Goal: Task Accomplishment & Management: Complete application form

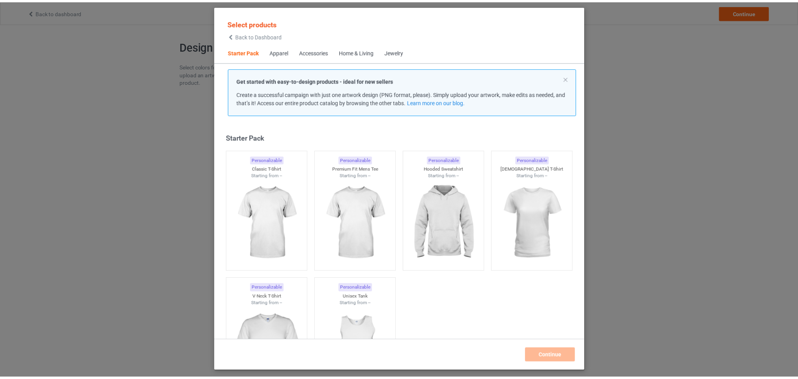
scroll to position [9, 0]
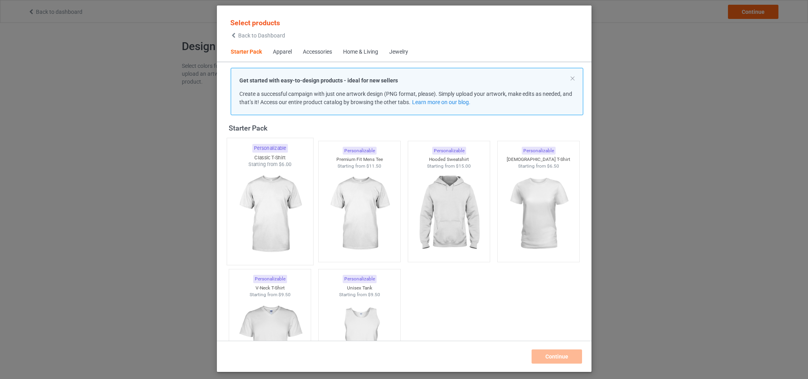
click at [281, 213] on img at bounding box center [270, 214] width 74 height 93
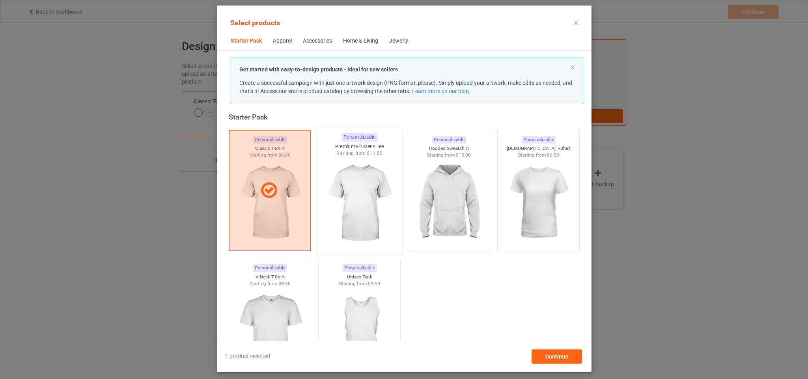
click at [332, 206] on img at bounding box center [359, 203] width 74 height 93
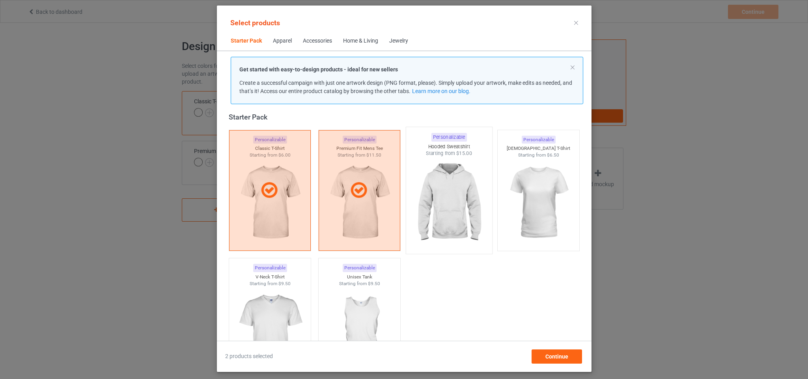
click at [540, 166] on img at bounding box center [538, 203] width 71 height 88
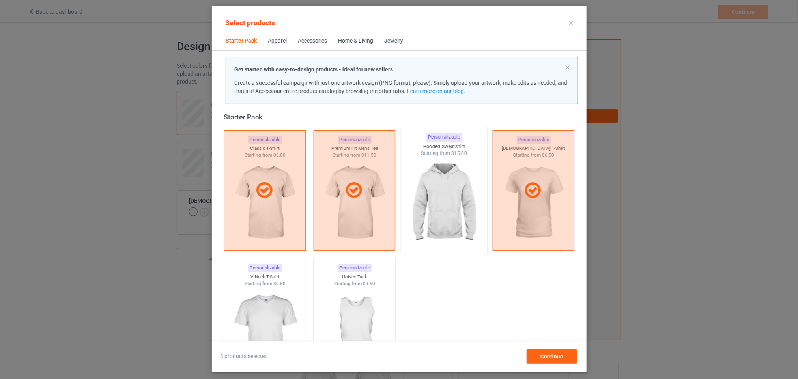
click at [449, 199] on img at bounding box center [444, 203] width 74 height 93
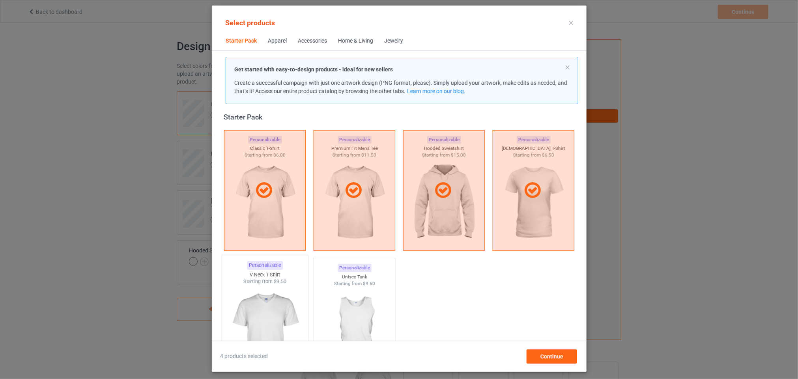
click at [270, 326] on img at bounding box center [265, 331] width 74 height 93
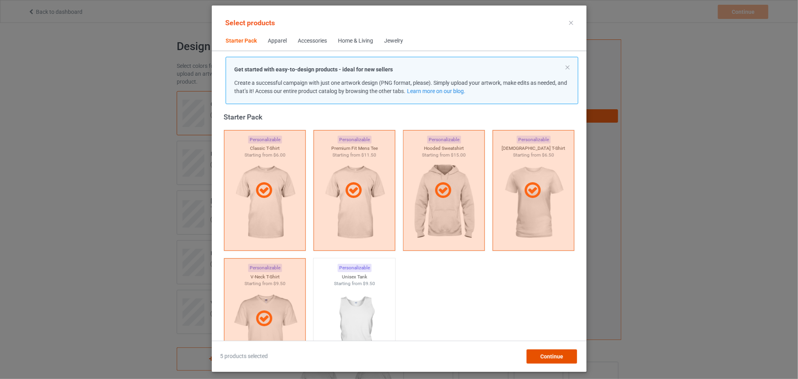
click at [559, 354] on span "Continue" at bounding box center [551, 357] width 23 height 6
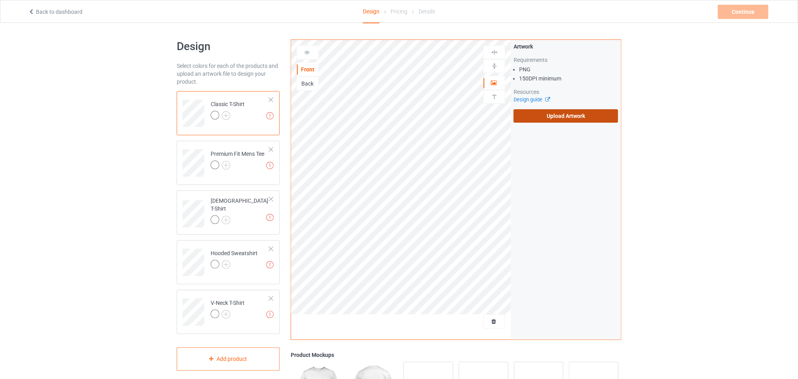
click at [567, 119] on label "Upload Artwork" at bounding box center [566, 115] width 105 height 13
click at [0, 0] on input "Upload Artwork" at bounding box center [0, 0] width 0 height 0
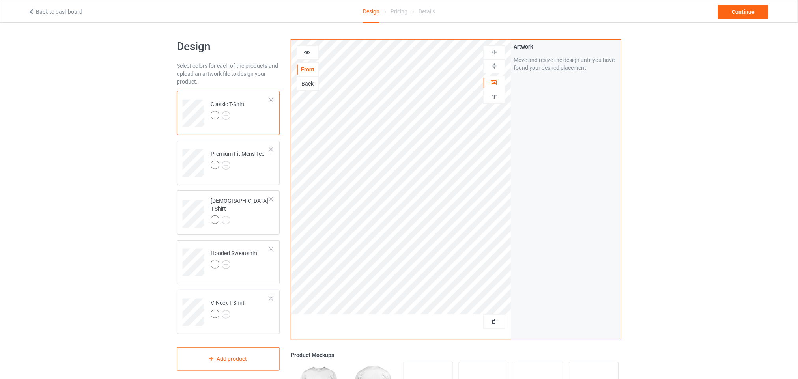
click at [495, 66] on img at bounding box center [494, 65] width 7 height 7
click at [492, 51] on img at bounding box center [494, 52] width 7 height 7
click at [494, 65] on img at bounding box center [494, 65] width 7 height 7
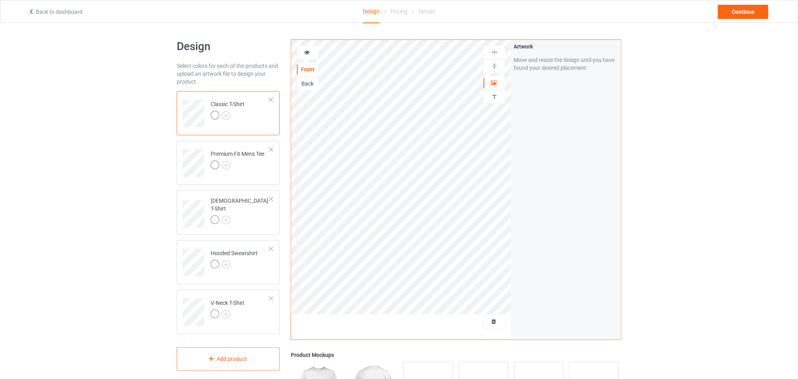
click at [499, 48] on div at bounding box center [494, 52] width 22 height 14
click at [494, 99] on img at bounding box center [494, 96] width 7 height 7
click at [498, 84] on div at bounding box center [494, 83] width 21 height 8
click at [496, 65] on img at bounding box center [494, 65] width 7 height 7
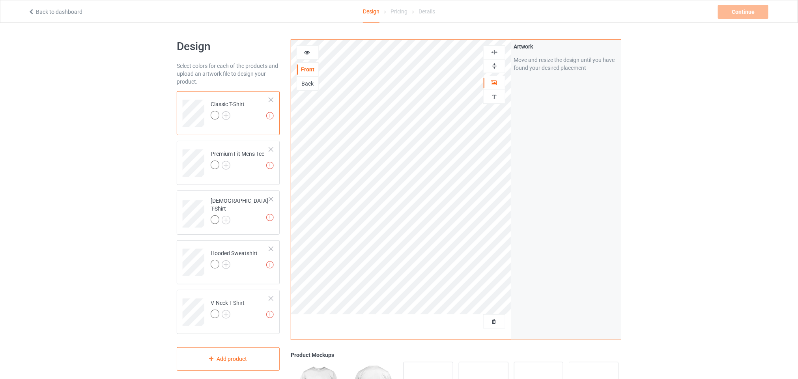
click at [496, 55] on img at bounding box center [494, 52] width 7 height 7
click at [307, 81] on div "Back" at bounding box center [307, 84] width 21 height 8
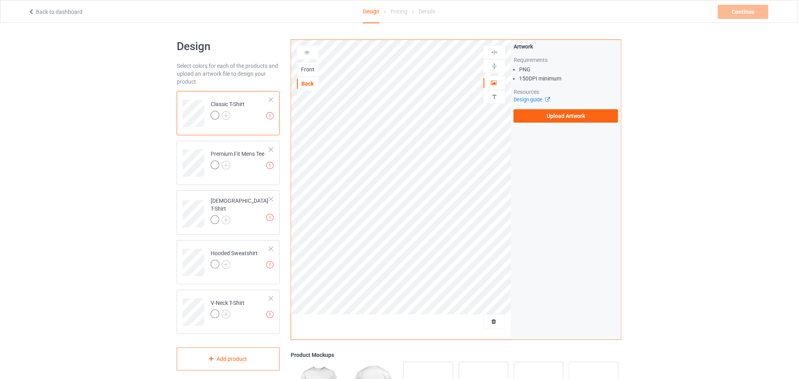
click at [306, 70] on div "Front" at bounding box center [307, 69] width 21 height 8
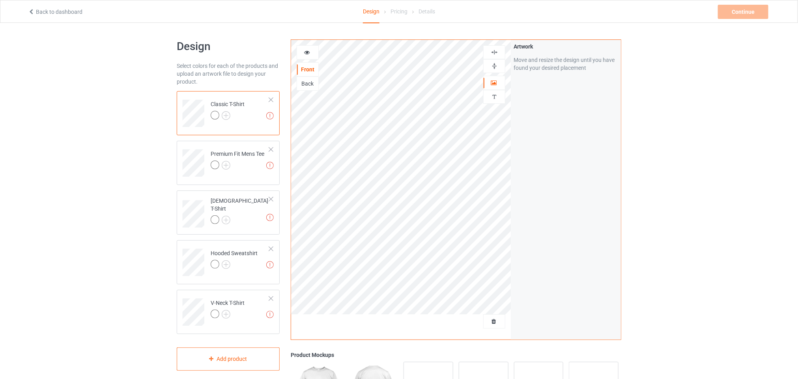
click at [500, 64] on div at bounding box center [494, 65] width 21 height 7
click at [496, 51] on img at bounding box center [494, 52] width 7 height 7
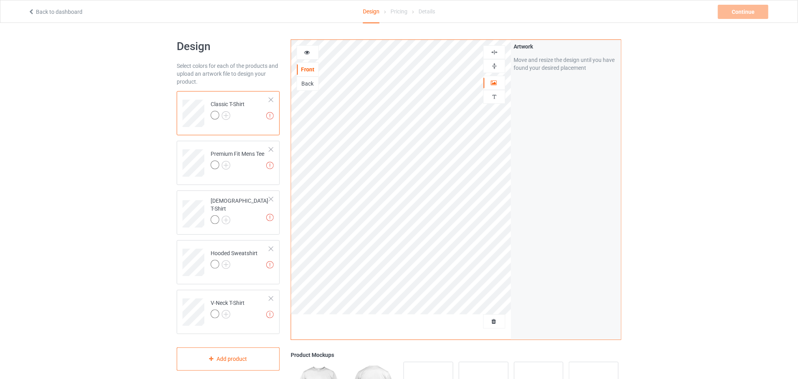
click at [492, 52] on img at bounding box center [494, 52] width 7 height 7
click at [309, 54] on icon at bounding box center [307, 52] width 7 height 6
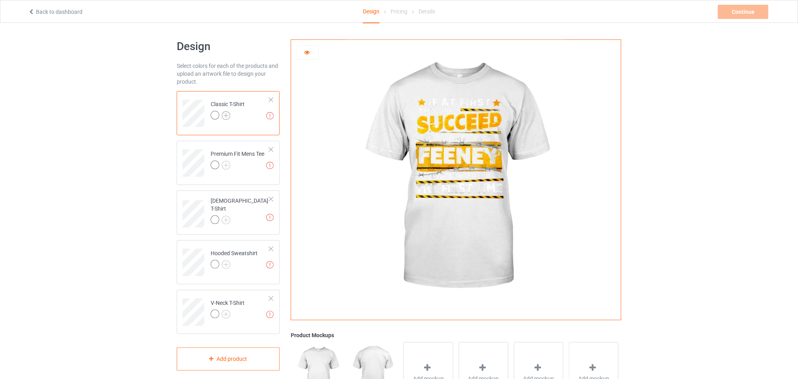
click at [225, 115] on img at bounding box center [226, 115] width 9 height 9
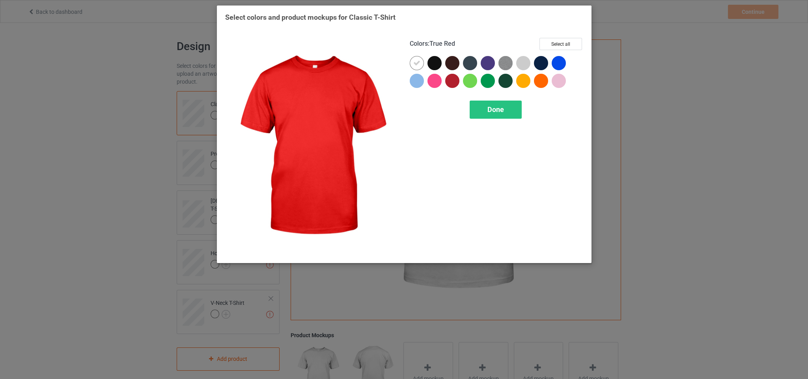
click at [451, 75] on div at bounding box center [452, 81] width 14 height 14
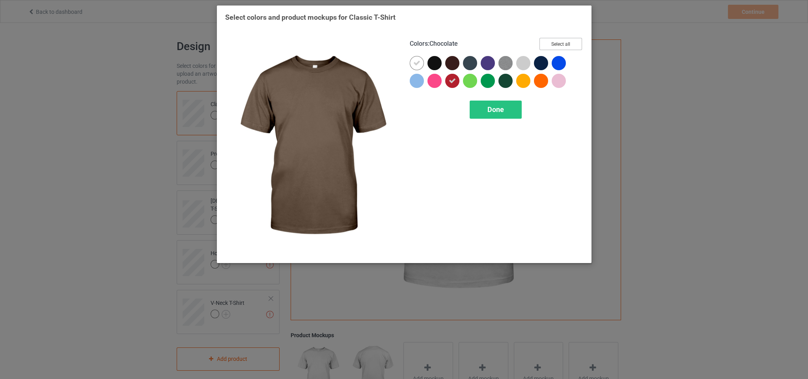
click at [569, 43] on button "Select all" at bounding box center [561, 44] width 43 height 12
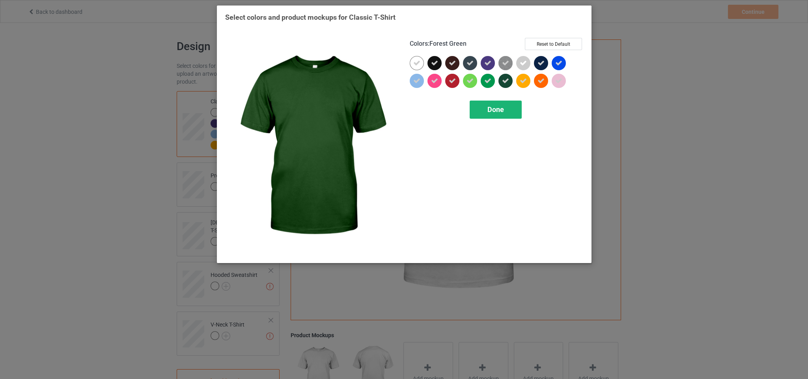
click at [496, 105] on div "Done" at bounding box center [496, 110] width 52 height 18
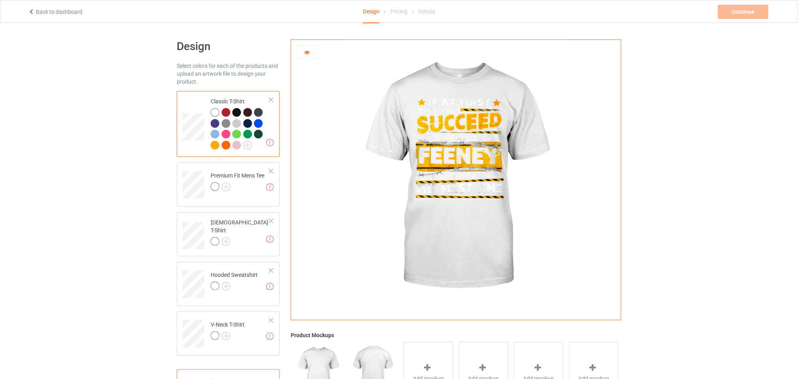
click at [225, 110] on div at bounding box center [226, 112] width 9 height 9
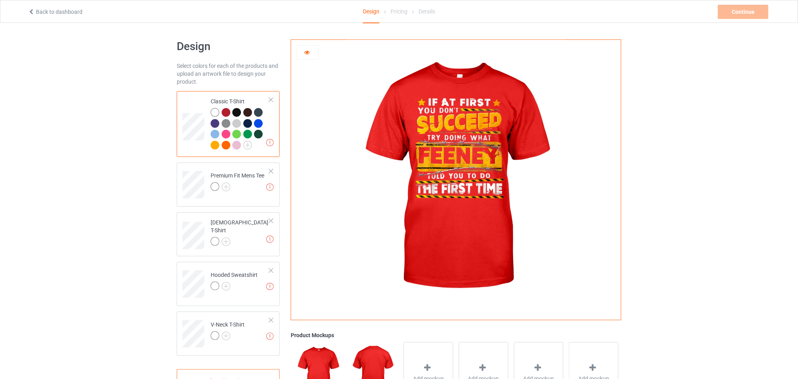
click at [232, 112] on div at bounding box center [236, 112] width 9 height 9
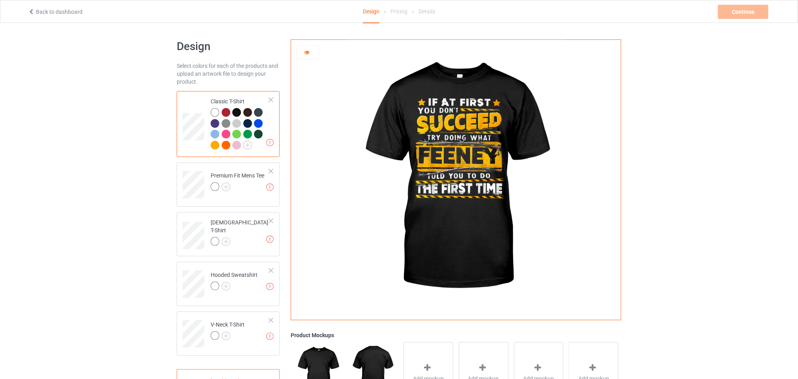
click at [247, 111] on div at bounding box center [247, 112] width 9 height 9
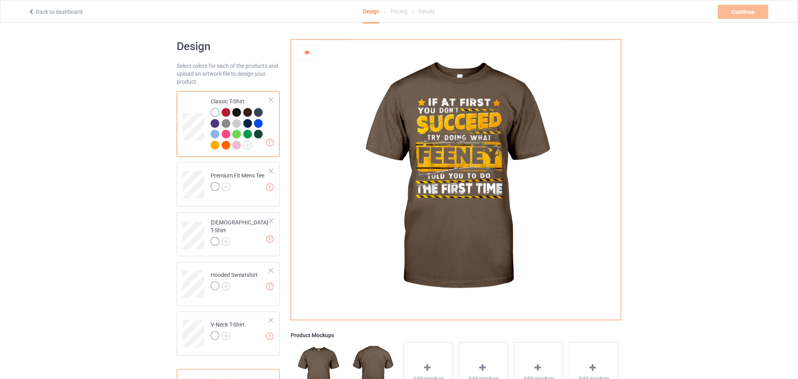
click at [307, 52] on icon at bounding box center [307, 52] width 7 height 6
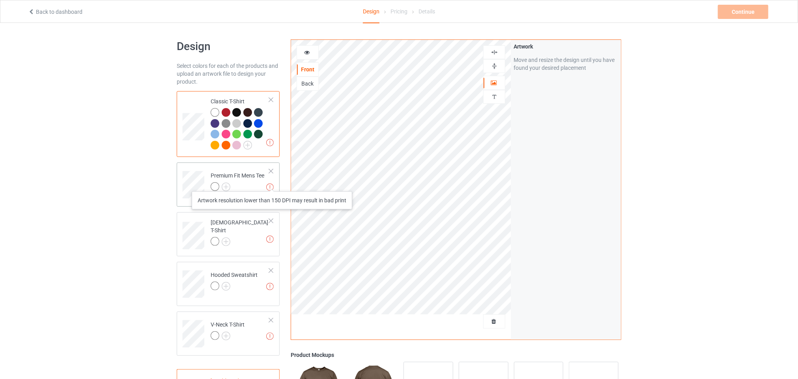
click at [272, 183] on img at bounding box center [269, 186] width 7 height 7
click at [267, 186] on img at bounding box center [269, 186] width 7 height 7
click at [199, 145] on td at bounding box center [195, 124] width 24 height 60
click at [399, 12] on div "Pricing" at bounding box center [399, 11] width 17 height 22
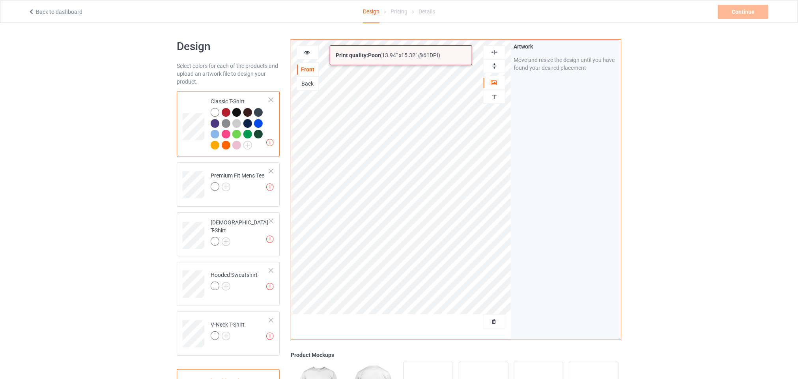
click at [509, 322] on div "Print quality: Poor ( 13.94 " x 15.32 " @ 61 DPI) Front Back Artwork Personaliz…" at bounding box center [401, 190] width 220 height 300
click at [496, 61] on div at bounding box center [494, 66] width 22 height 14
click at [495, 65] on img at bounding box center [494, 65] width 7 height 7
click at [494, 56] on img at bounding box center [494, 52] width 7 height 7
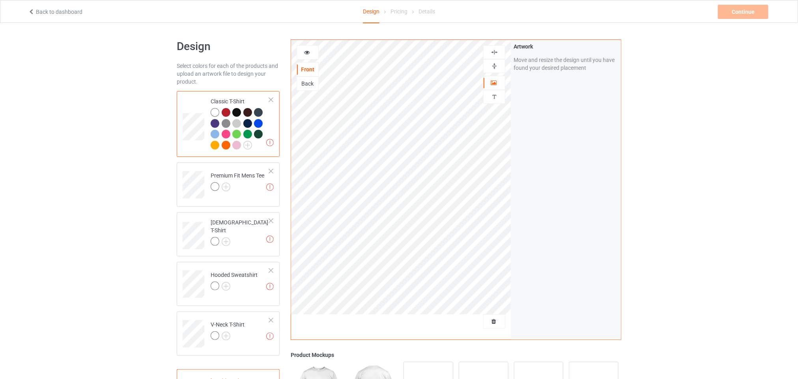
click at [494, 69] on img at bounding box center [494, 65] width 7 height 7
click at [494, 53] on img at bounding box center [494, 52] width 7 height 7
click at [494, 64] on img at bounding box center [494, 65] width 7 height 7
click at [492, 50] on img at bounding box center [494, 52] width 7 height 7
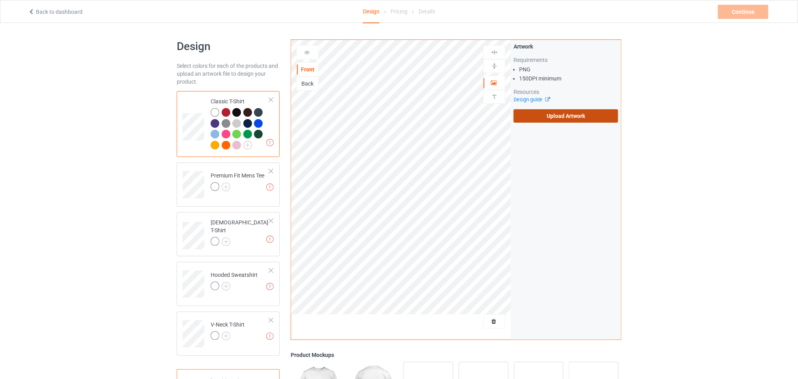
click at [574, 120] on label "Upload Artwork" at bounding box center [566, 115] width 105 height 13
click at [0, 0] on input "Upload Artwork" at bounding box center [0, 0] width 0 height 0
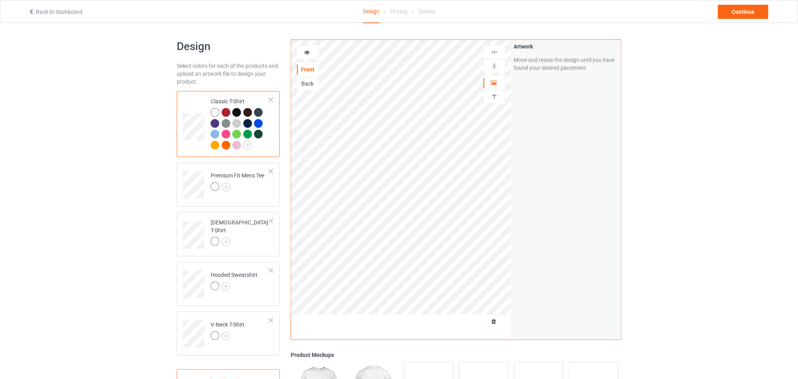
click at [309, 54] on icon at bounding box center [307, 52] width 7 height 6
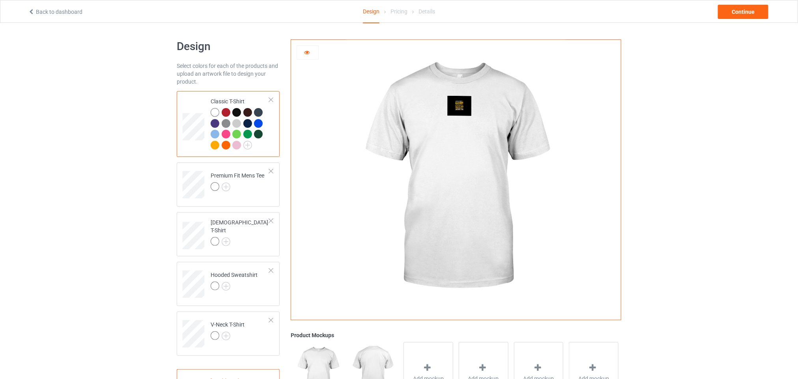
click at [303, 55] on div at bounding box center [307, 53] width 21 height 8
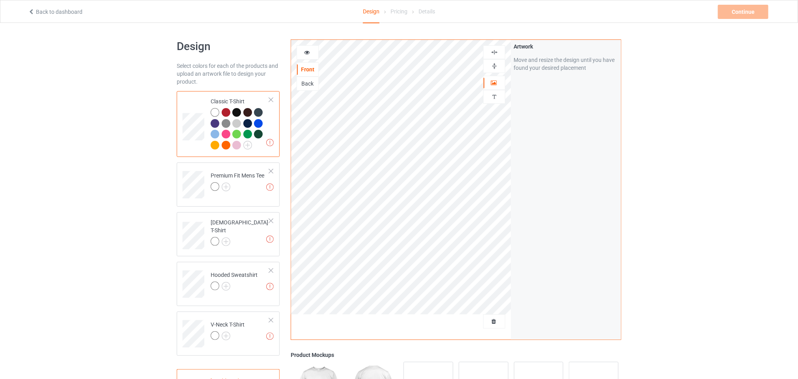
click at [495, 69] on img at bounding box center [494, 65] width 7 height 7
click at [494, 49] on img at bounding box center [494, 52] width 7 height 7
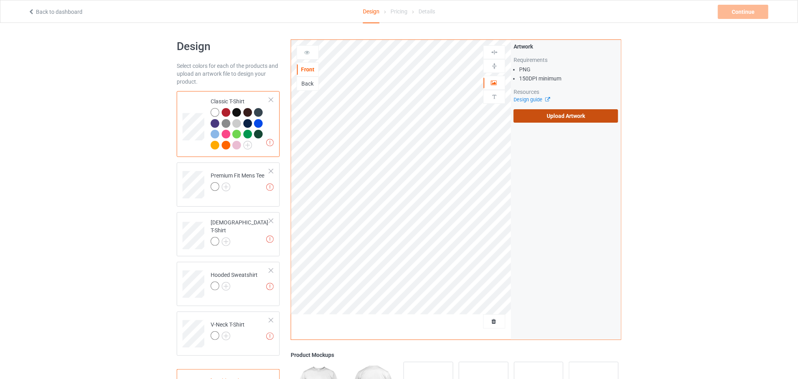
click at [553, 117] on label "Upload Artwork" at bounding box center [566, 115] width 105 height 13
click at [0, 0] on input "Upload Artwork" at bounding box center [0, 0] width 0 height 0
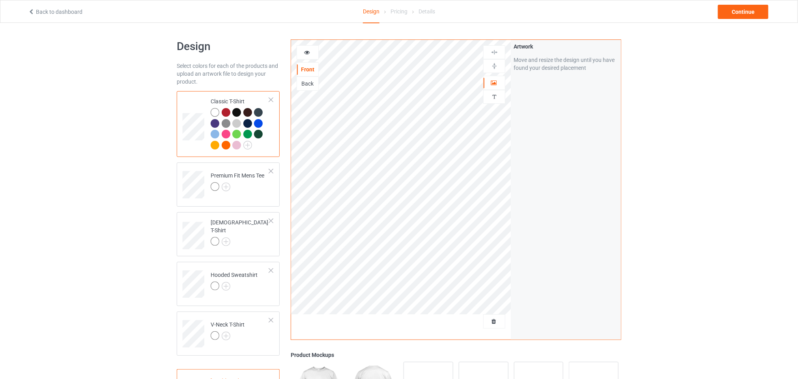
click at [238, 110] on div at bounding box center [236, 112] width 9 height 9
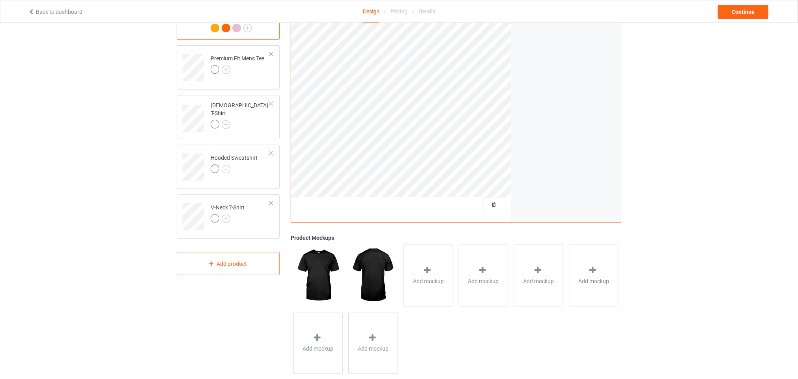
scroll to position [118, 0]
click at [316, 285] on img at bounding box center [318, 274] width 49 height 62
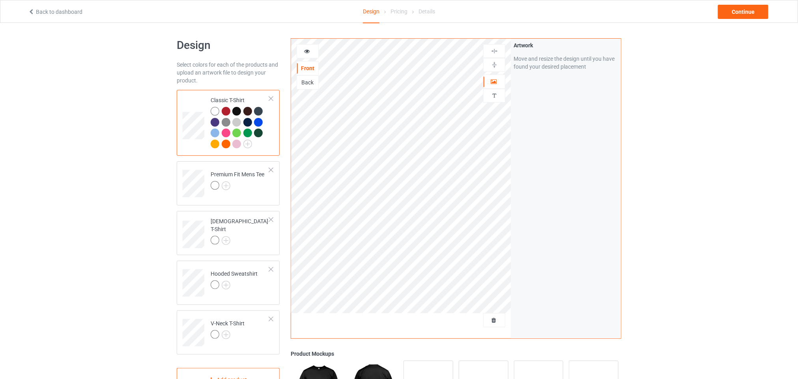
scroll to position [0, 0]
click at [307, 49] on icon at bounding box center [307, 52] width 7 height 6
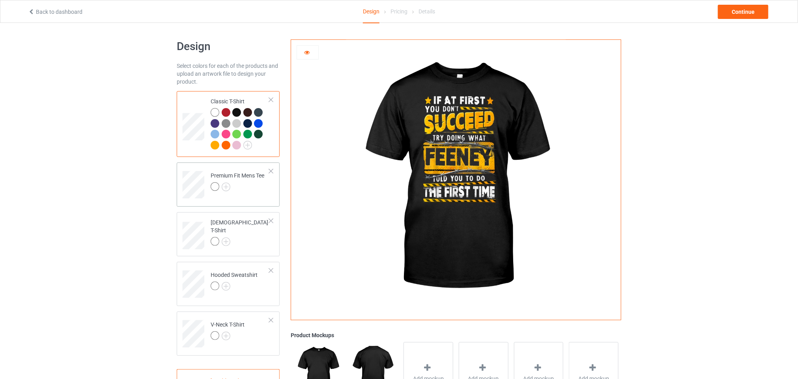
click at [260, 198] on td "Premium Fit Mens Tee" at bounding box center [239, 182] width 67 height 33
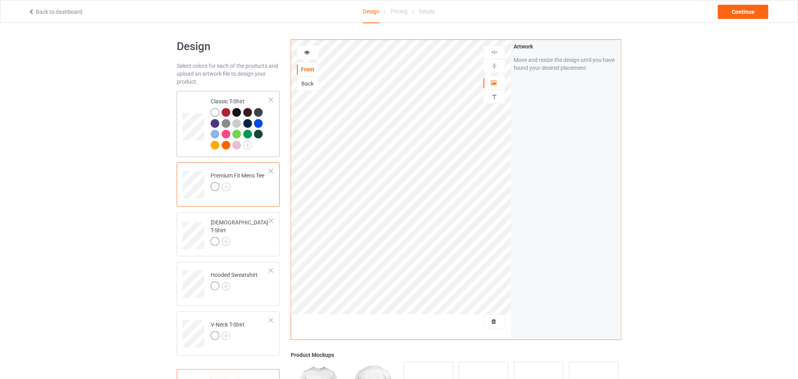
click at [255, 137] on div at bounding box center [258, 134] width 9 height 9
click at [228, 188] on img at bounding box center [226, 187] width 9 height 9
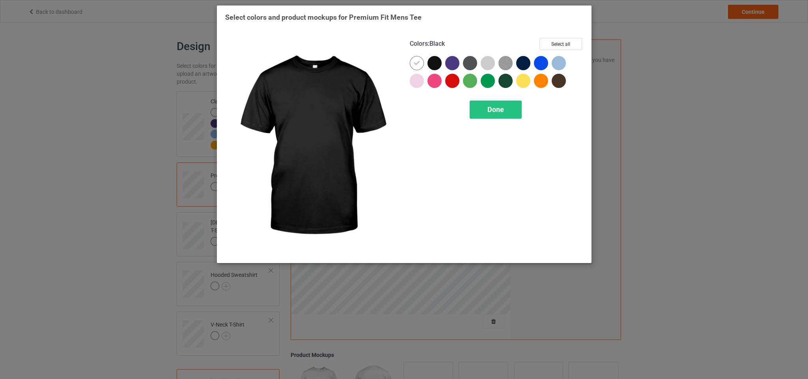
click at [433, 60] on div at bounding box center [435, 63] width 14 height 14
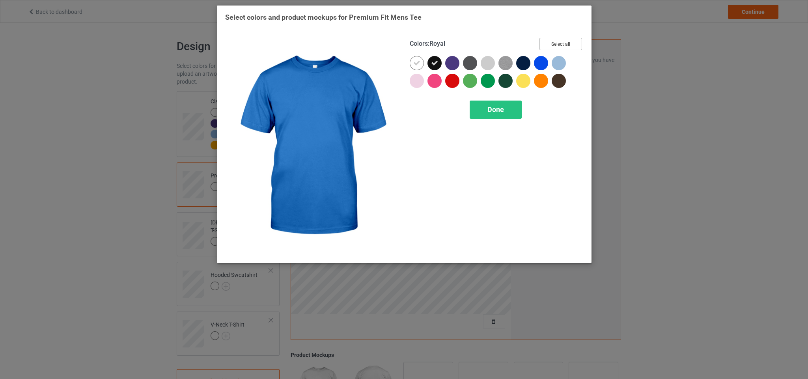
click at [574, 44] on button "Select all" at bounding box center [561, 44] width 43 height 12
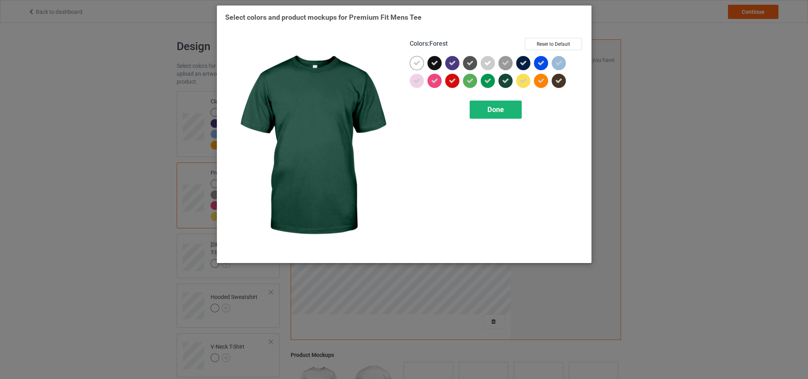
click at [493, 113] on span "Done" at bounding box center [495, 109] width 17 height 8
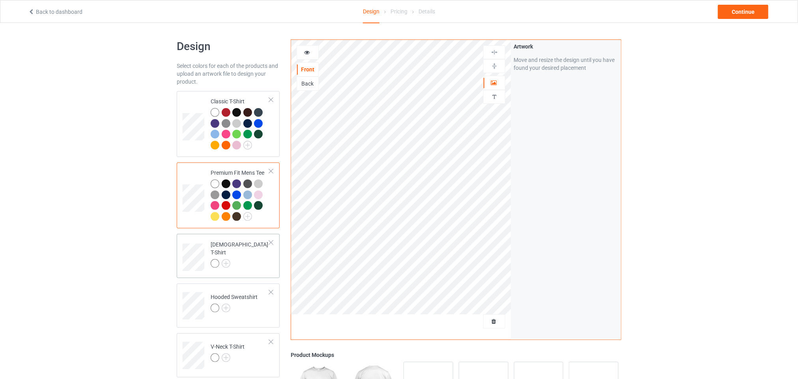
click at [258, 268] on td "[DEMOGRAPHIC_DATA] T-Shirt" at bounding box center [239, 254] width 67 height 35
click at [249, 264] on td "[DEMOGRAPHIC_DATA] T-Shirt" at bounding box center [239, 254] width 67 height 35
click at [226, 259] on img at bounding box center [226, 263] width 9 height 9
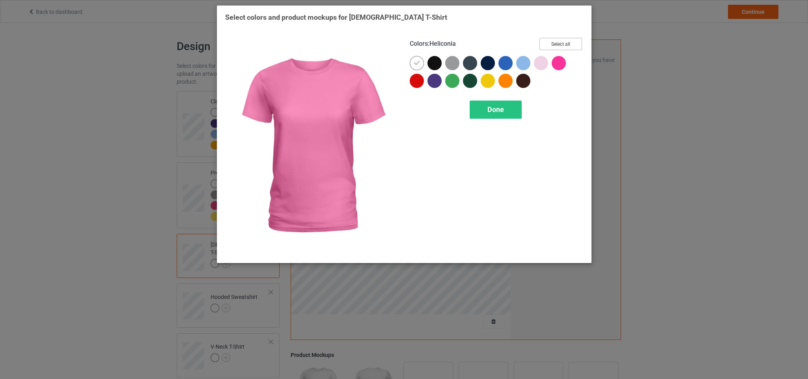
click at [564, 43] on button "Select all" at bounding box center [561, 44] width 43 height 12
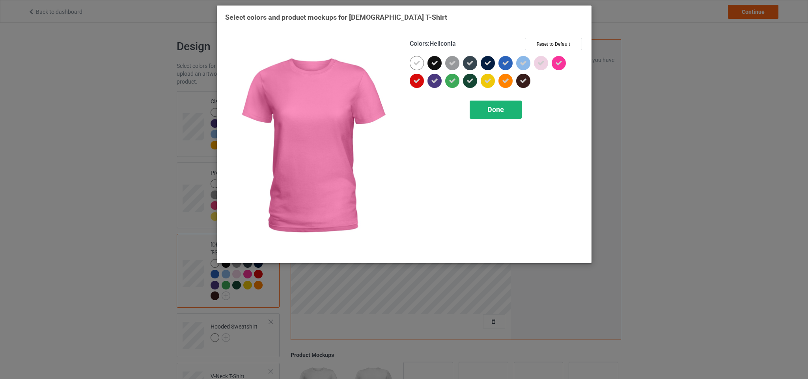
click at [490, 109] on span "Done" at bounding box center [495, 109] width 17 height 8
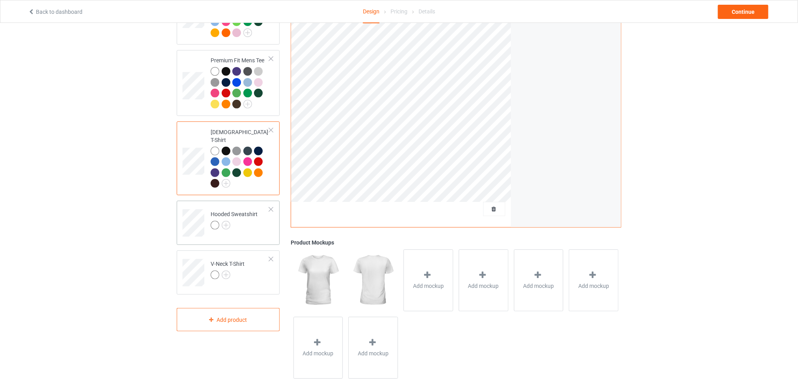
scroll to position [118, 0]
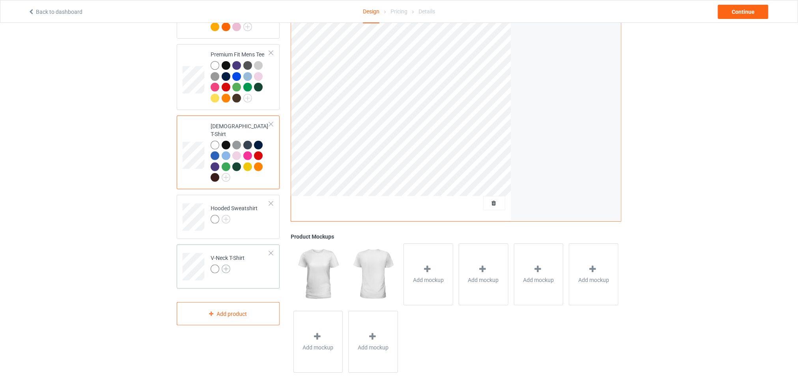
click at [229, 265] on img at bounding box center [226, 269] width 9 height 9
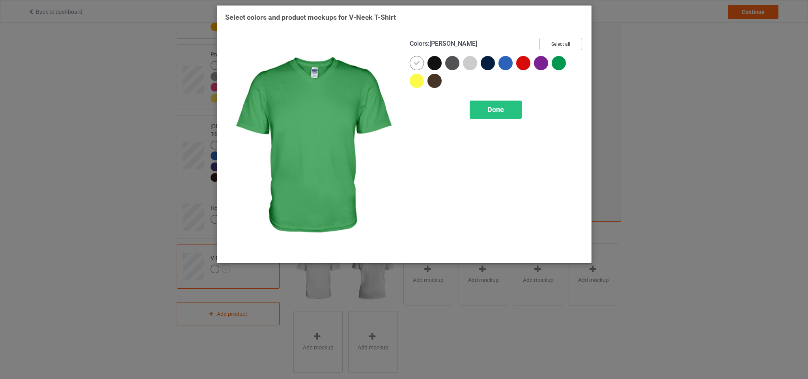
click at [560, 45] on button "Select all" at bounding box center [561, 44] width 43 height 12
click at [489, 112] on span "Done" at bounding box center [495, 109] width 17 height 8
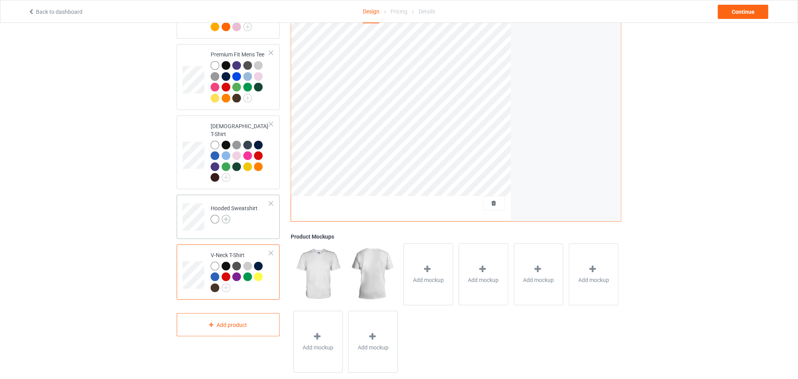
click at [225, 215] on img at bounding box center [226, 219] width 9 height 9
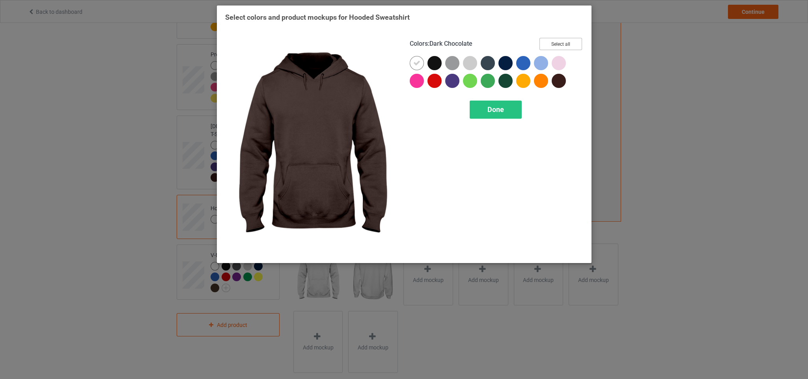
click at [572, 39] on button "Select all" at bounding box center [561, 44] width 43 height 12
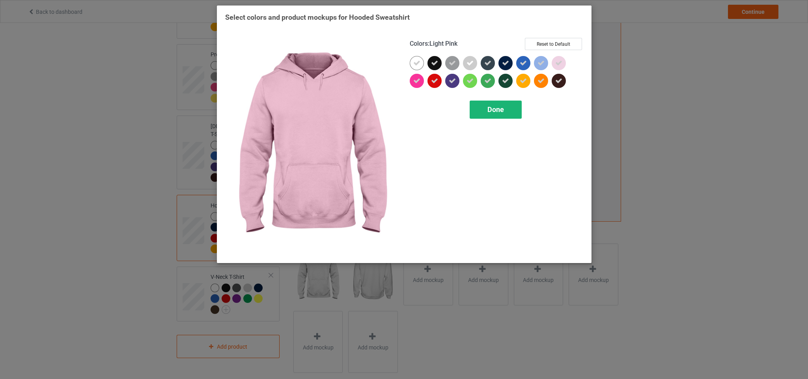
click at [507, 109] on div "Done" at bounding box center [496, 110] width 52 height 18
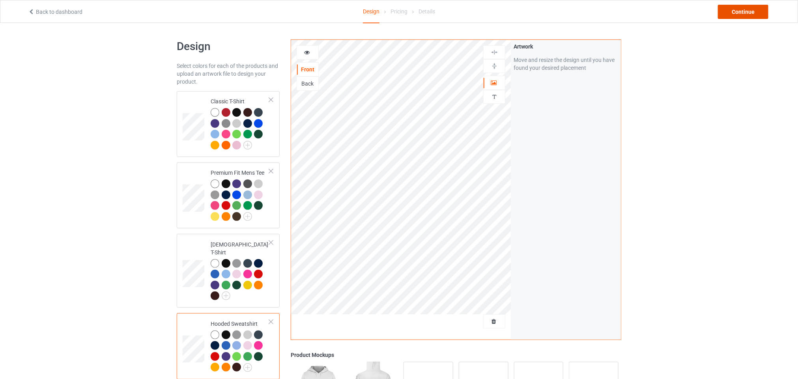
click at [741, 6] on div "Continue" at bounding box center [743, 12] width 51 height 14
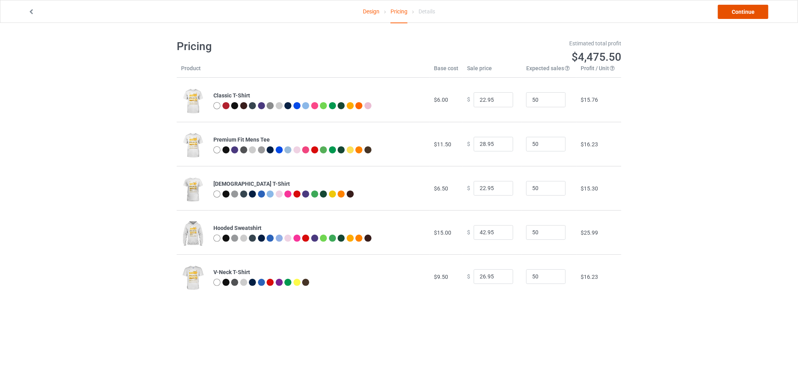
click at [749, 14] on link "Continue" at bounding box center [743, 12] width 51 height 14
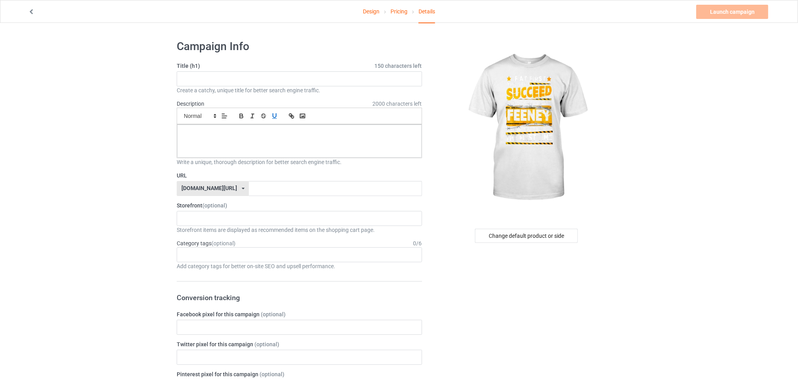
click at [232, 108] on div "Small Normal Large Big Huge" at bounding box center [299, 116] width 245 height 17
click at [215, 172] on label "URL" at bounding box center [299, 176] width 245 height 8
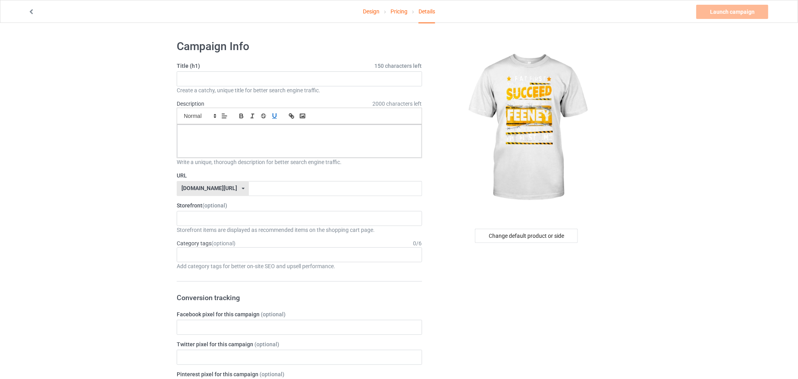
click at [215, 172] on label "URL" at bounding box center [299, 176] width 245 height 8
click at [233, 150] on div at bounding box center [299, 141] width 245 height 33
click at [244, 144] on div at bounding box center [299, 141] width 245 height 33
click at [313, 76] on input "text" at bounding box center [299, 78] width 245 height 15
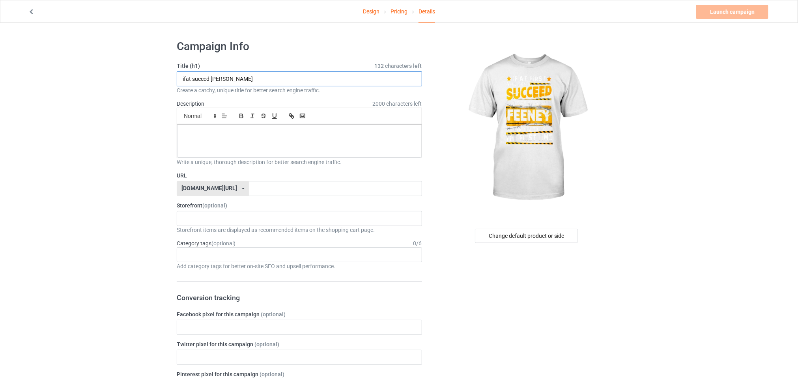
type input "ifat succed [PERSON_NAME]"
click at [231, 142] on div at bounding box center [299, 141] width 245 height 33
click at [249, 190] on input "text" at bounding box center [335, 188] width 173 height 15
type input "bestet-shirteforyou"
click at [233, 217] on div "No result found" at bounding box center [299, 218] width 245 height 15
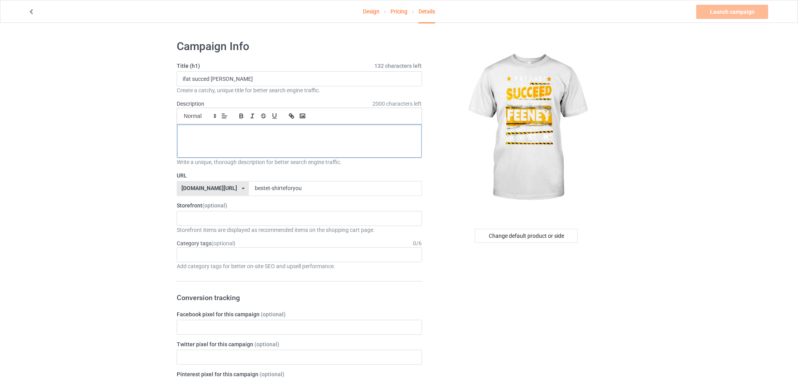
click at [215, 143] on div at bounding box center [299, 141] width 245 height 33
click at [214, 116] on icon at bounding box center [214, 115] width 7 height 7
click at [199, 149] on span at bounding box center [200, 152] width 32 height 12
click at [714, 13] on link "Launch campaign" at bounding box center [732, 12] width 72 height 14
